Goal: Task Accomplishment & Management: Use online tool/utility

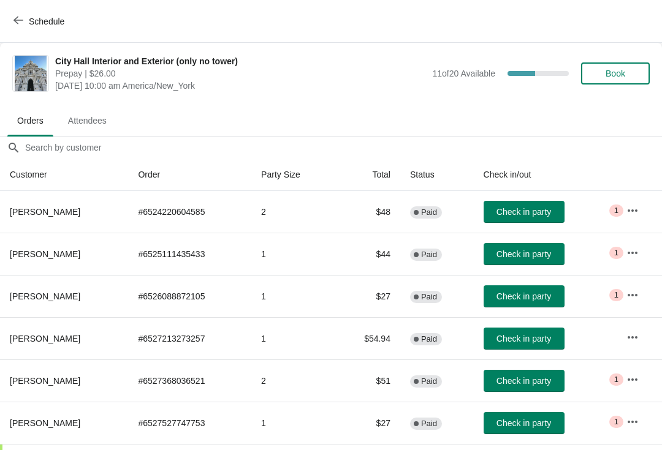
click at [546, 258] on span "Check in party" at bounding box center [523, 254] width 55 height 10
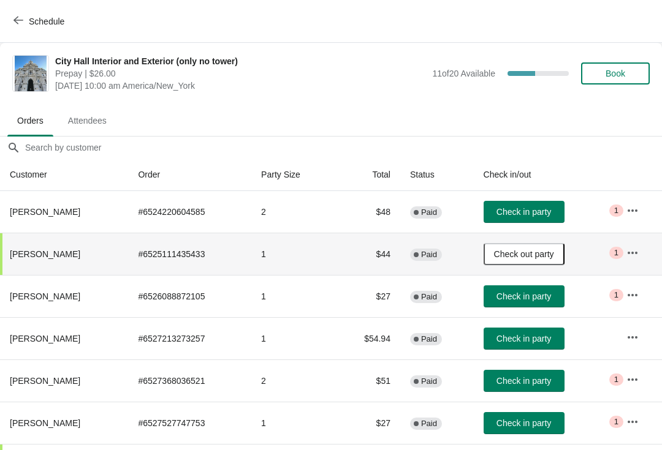
click at [19, 15] on button "Schedule" at bounding box center [40, 21] width 68 height 22
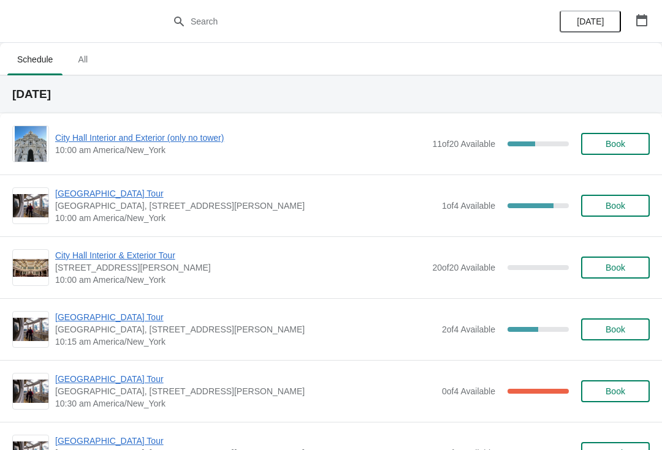
click at [82, 195] on span "[GEOGRAPHIC_DATA] Tour" at bounding box center [245, 194] width 381 height 12
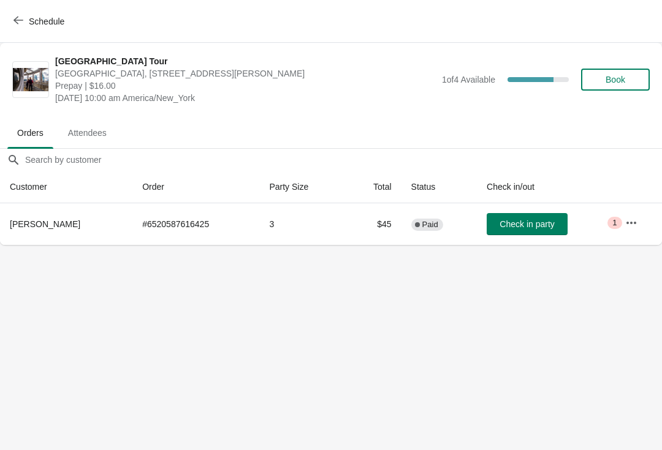
click at [25, 10] on button "Schedule" at bounding box center [40, 21] width 68 height 22
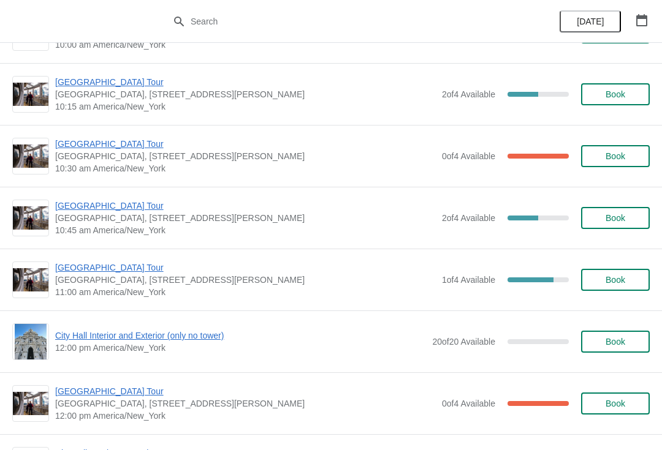
scroll to position [238, 0]
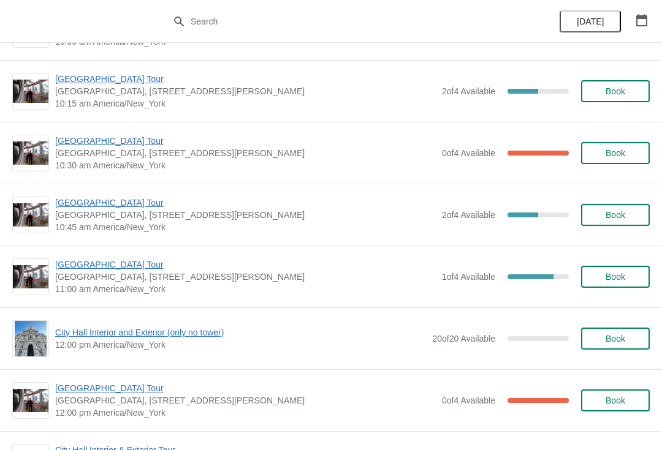
click at [80, 267] on span "[GEOGRAPHIC_DATA] Tour" at bounding box center [245, 265] width 381 height 12
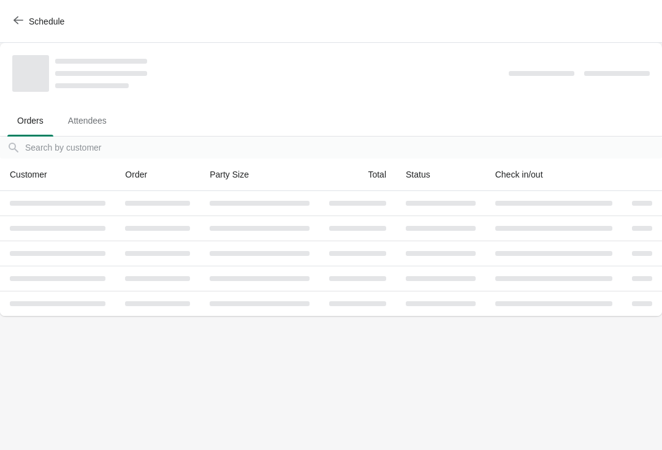
scroll to position [0, 0]
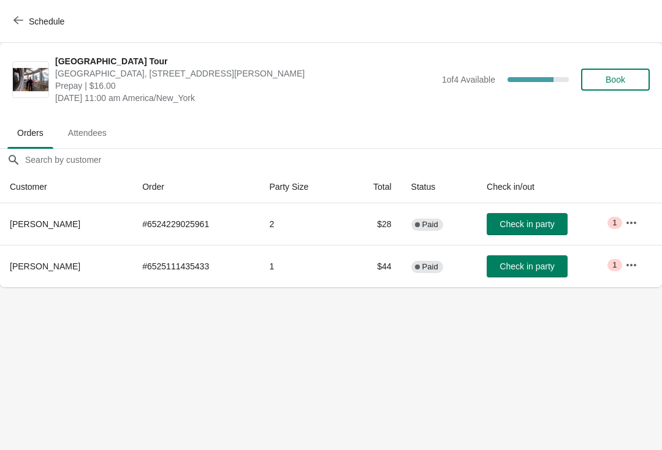
click at [549, 269] on span "Check in party" at bounding box center [526, 267] width 55 height 10
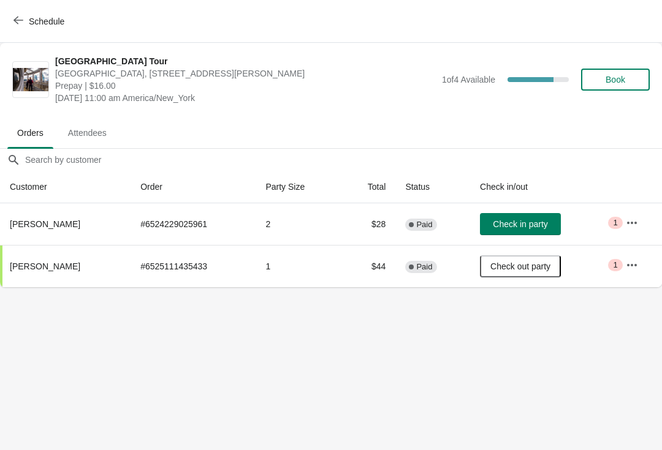
click at [2, 21] on div "Schedule" at bounding box center [331, 21] width 662 height 43
click at [20, 21] on icon "button" at bounding box center [18, 20] width 10 height 10
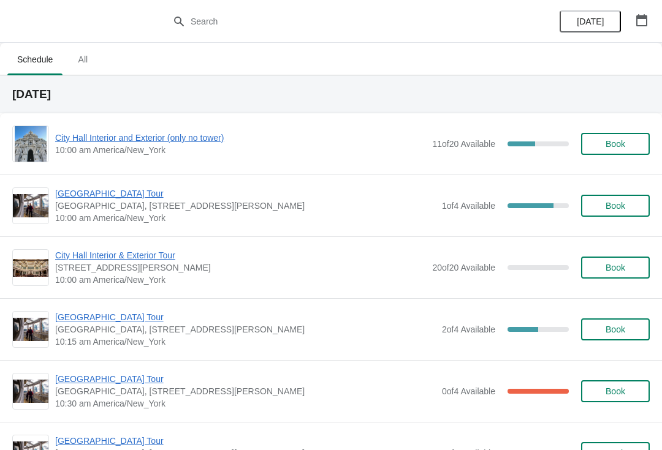
click at [116, 138] on span "City Hall Interior and Exterior (only no tower)" at bounding box center [240, 138] width 371 height 12
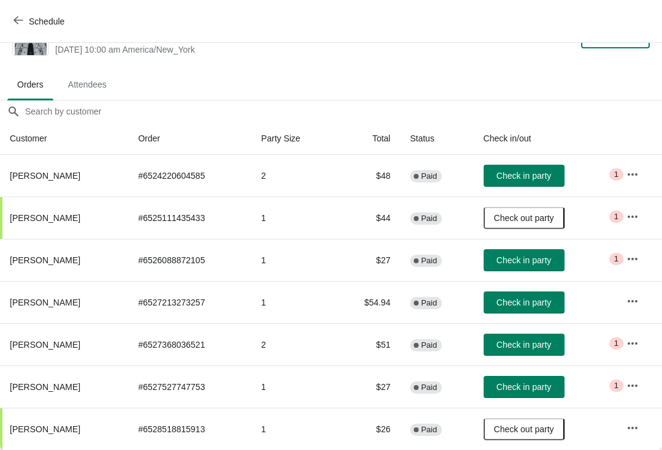
scroll to position [36, 0]
click at [549, 261] on span "Check in party" at bounding box center [523, 261] width 55 height 10
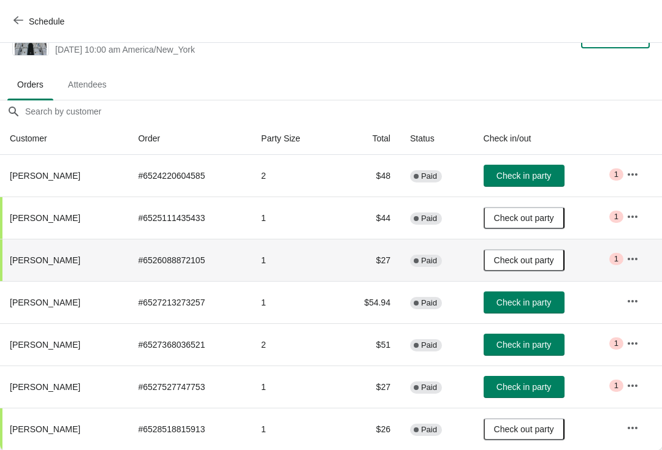
click at [18, 24] on icon "button" at bounding box center [18, 20] width 10 height 10
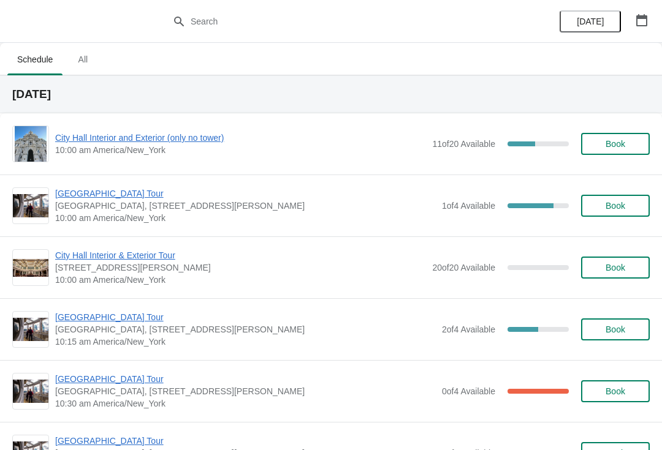
click at [82, 194] on span "[GEOGRAPHIC_DATA] Tour" at bounding box center [245, 194] width 381 height 12
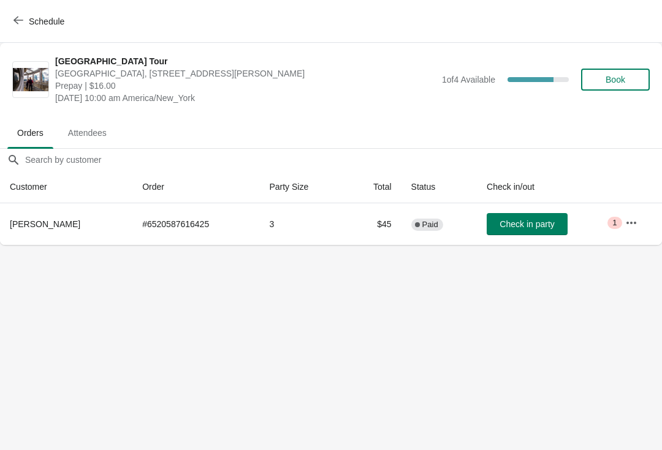
click at [21, 17] on icon "button" at bounding box center [18, 20] width 10 height 10
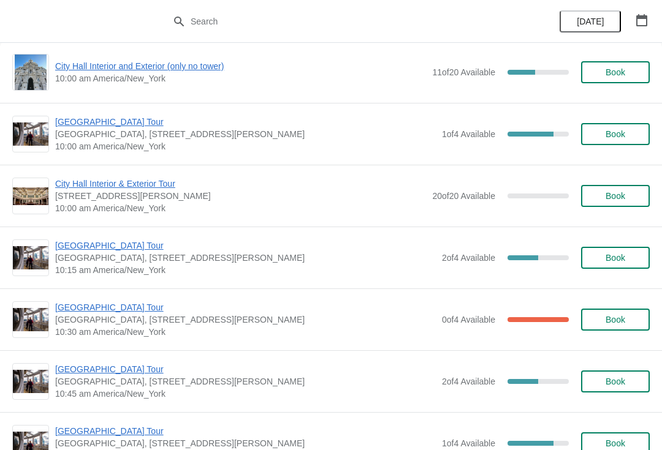
scroll to position [75, 0]
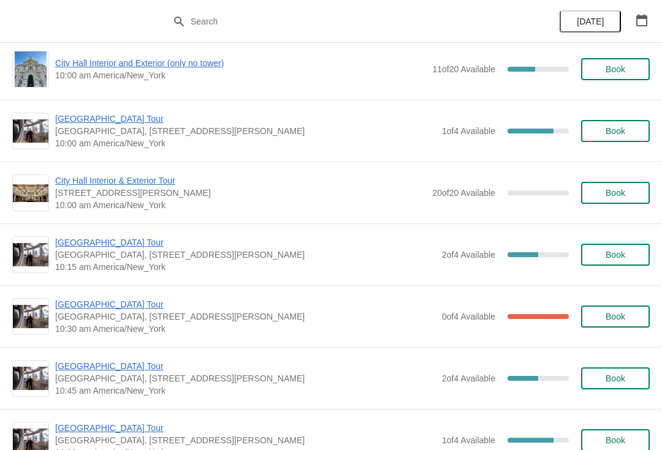
click at [82, 248] on span "[GEOGRAPHIC_DATA] Tour" at bounding box center [245, 243] width 381 height 12
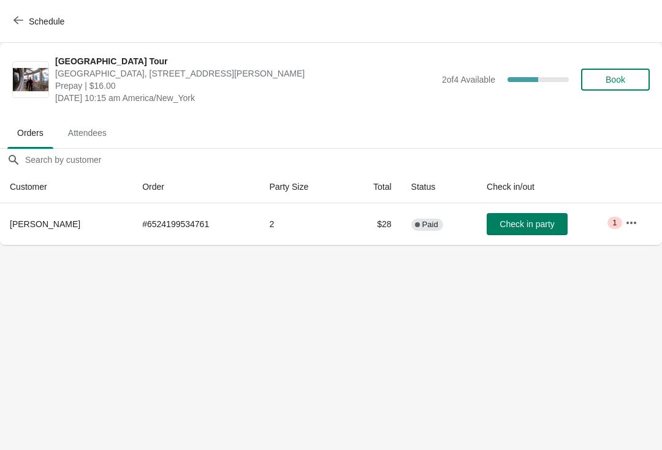
click at [22, 18] on icon "button" at bounding box center [18, 20] width 10 height 10
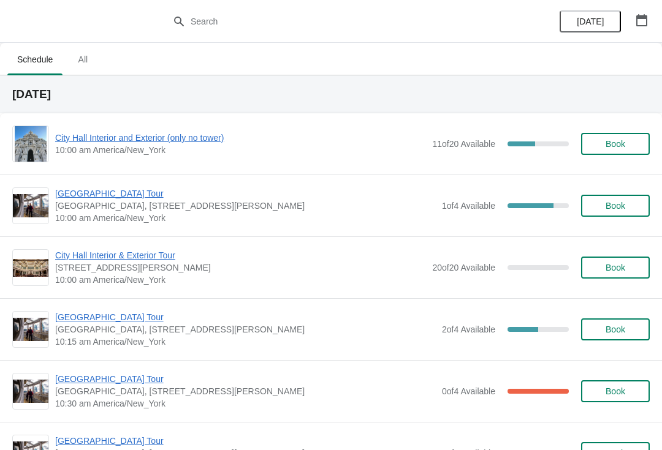
click at [87, 191] on span "[GEOGRAPHIC_DATA] Tour" at bounding box center [245, 194] width 381 height 12
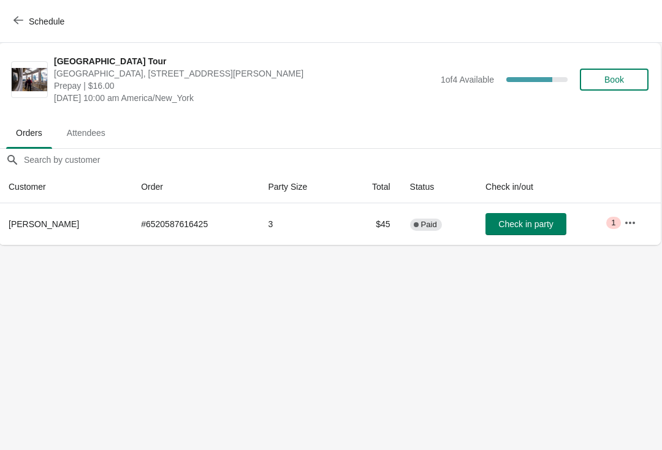
scroll to position [0, 1]
click at [12, 22] on button "Schedule" at bounding box center [40, 21] width 68 height 22
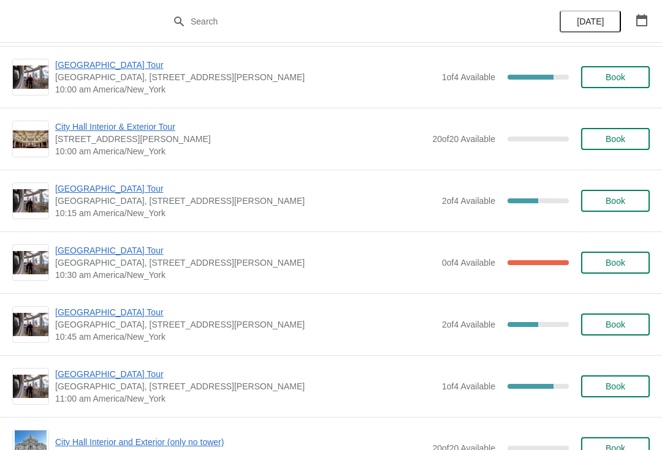
scroll to position [135, 0]
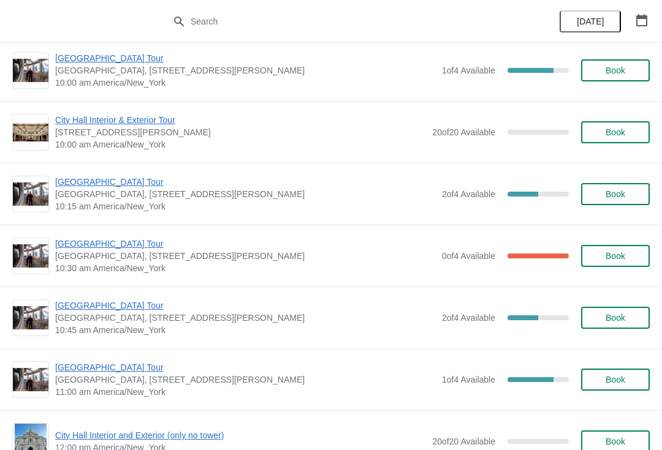
click at [88, 245] on span "[GEOGRAPHIC_DATA] Tour" at bounding box center [245, 244] width 381 height 12
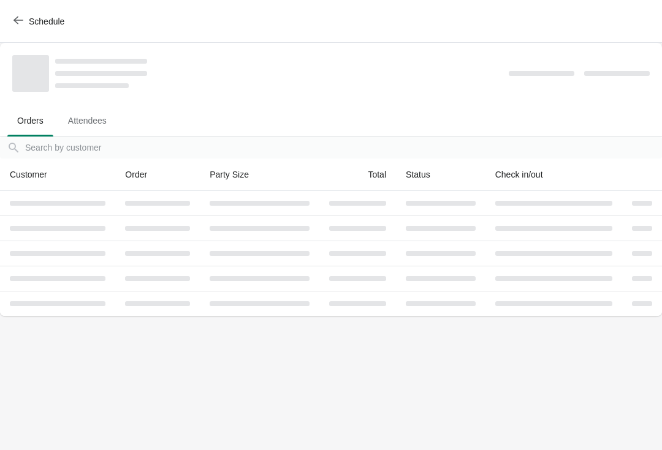
scroll to position [0, 0]
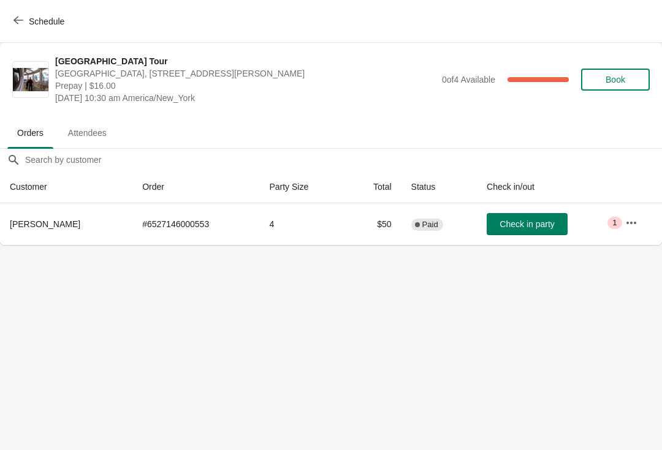
click at [531, 233] on button "Check in party" at bounding box center [527, 224] width 81 height 22
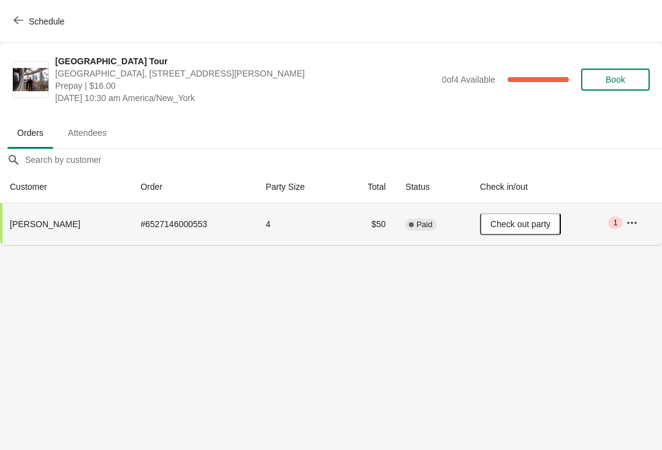
click at [22, 26] on span "button" at bounding box center [18, 21] width 10 height 12
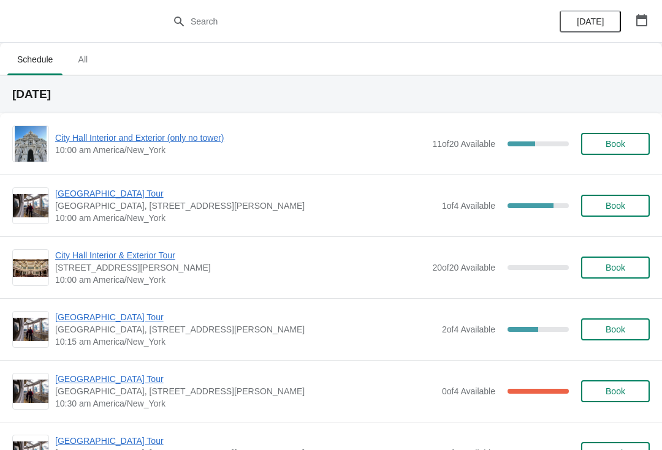
click at [110, 140] on span "City Hall Interior and Exterior (only no tower)" at bounding box center [240, 138] width 371 height 12
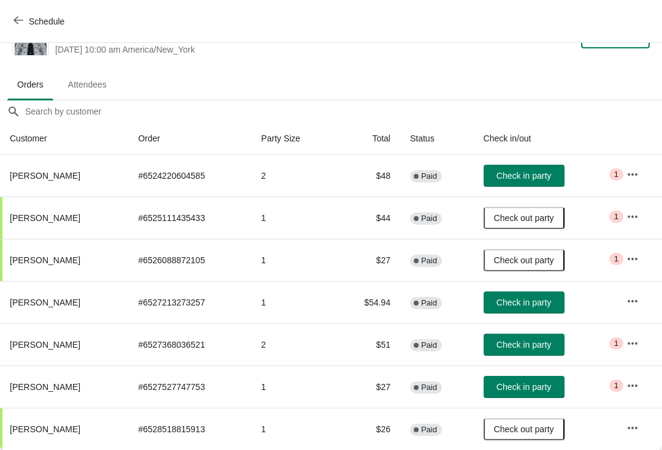
scroll to position [36, 0]
